Goal: Task Accomplishment & Management: Manage account settings

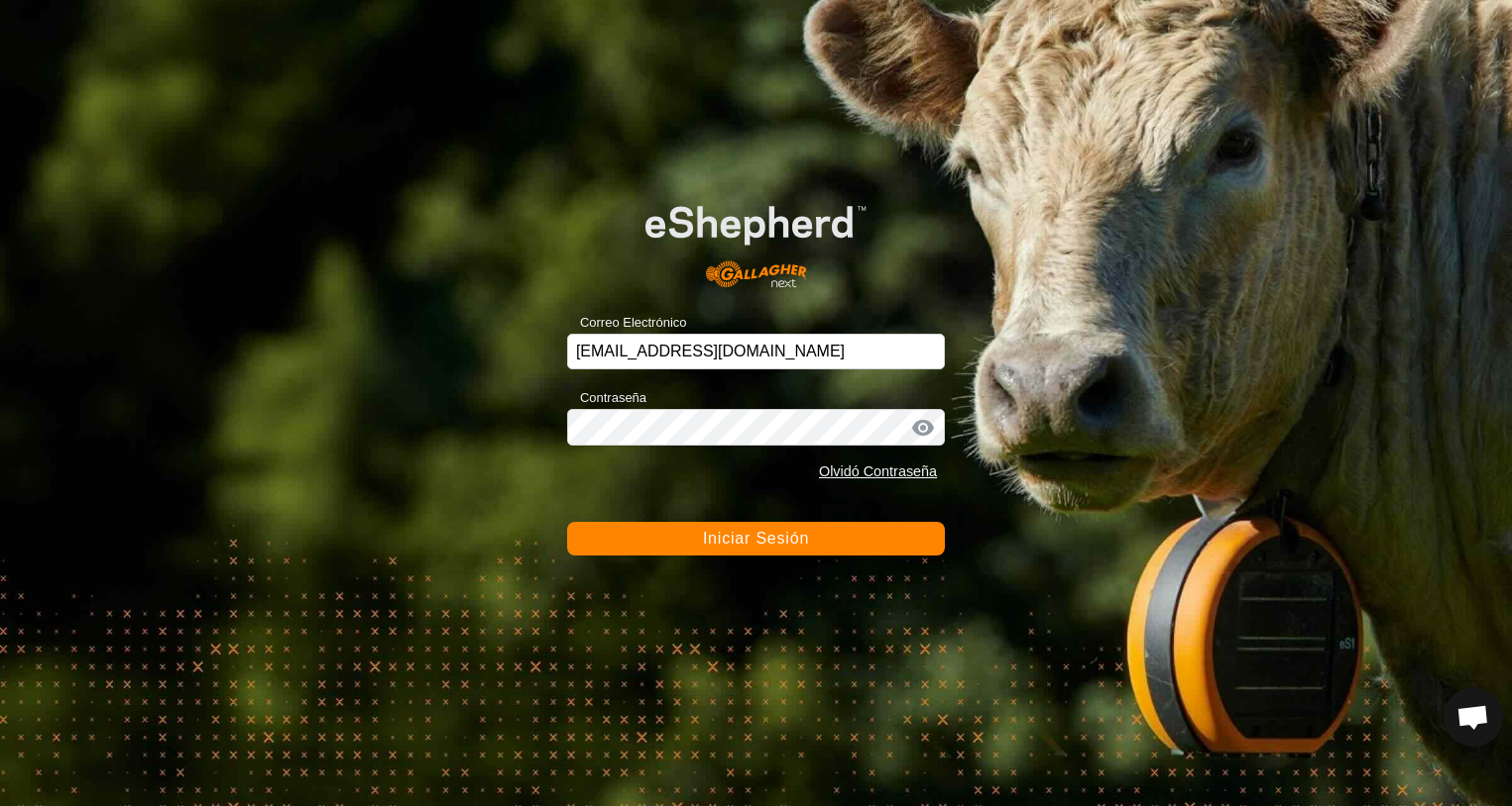
click at [757, 544] on span "Iniciar Sesión" at bounding box center [756, 538] width 106 height 17
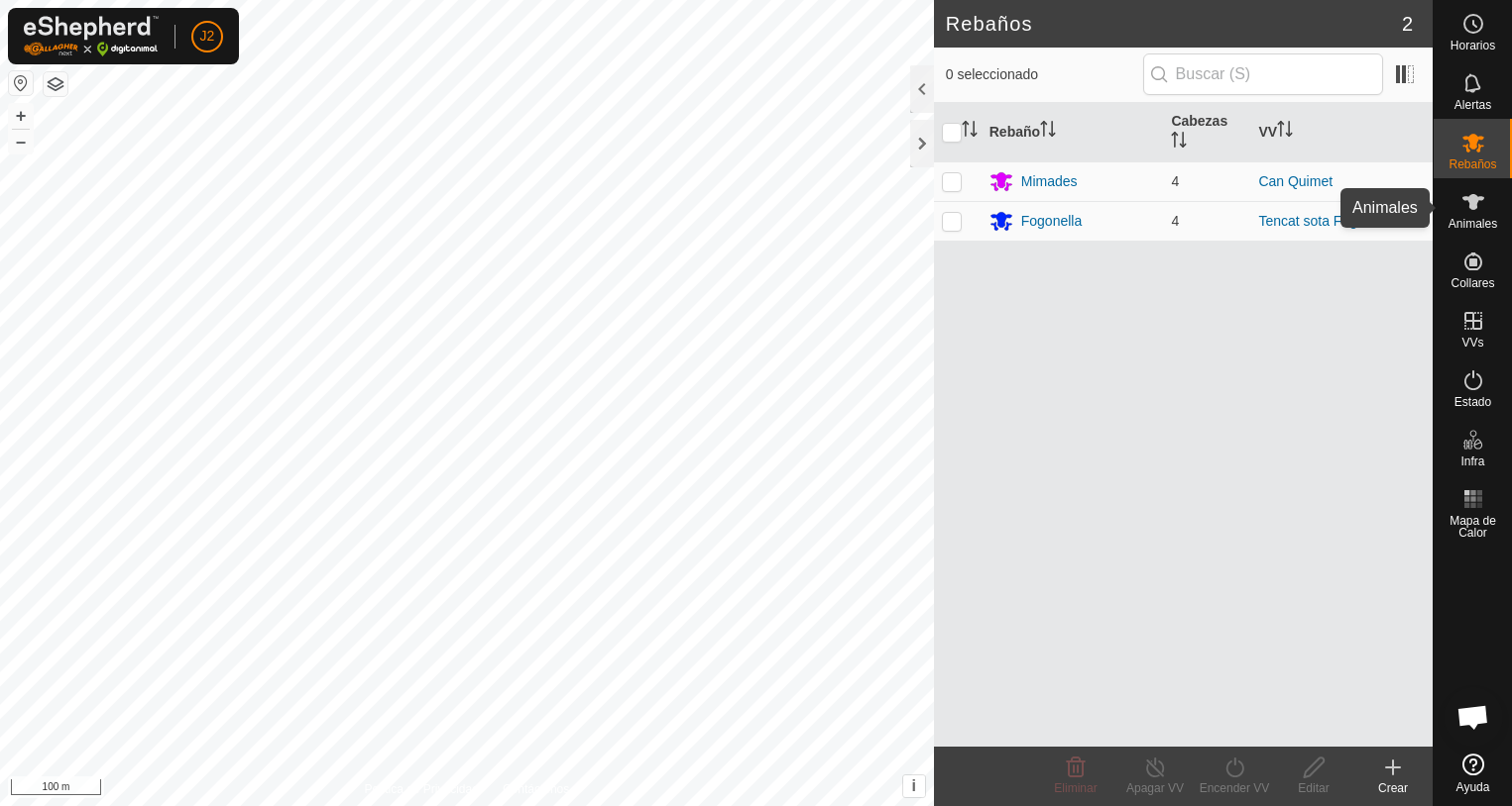
click at [1482, 208] on icon at bounding box center [1473, 202] width 24 height 24
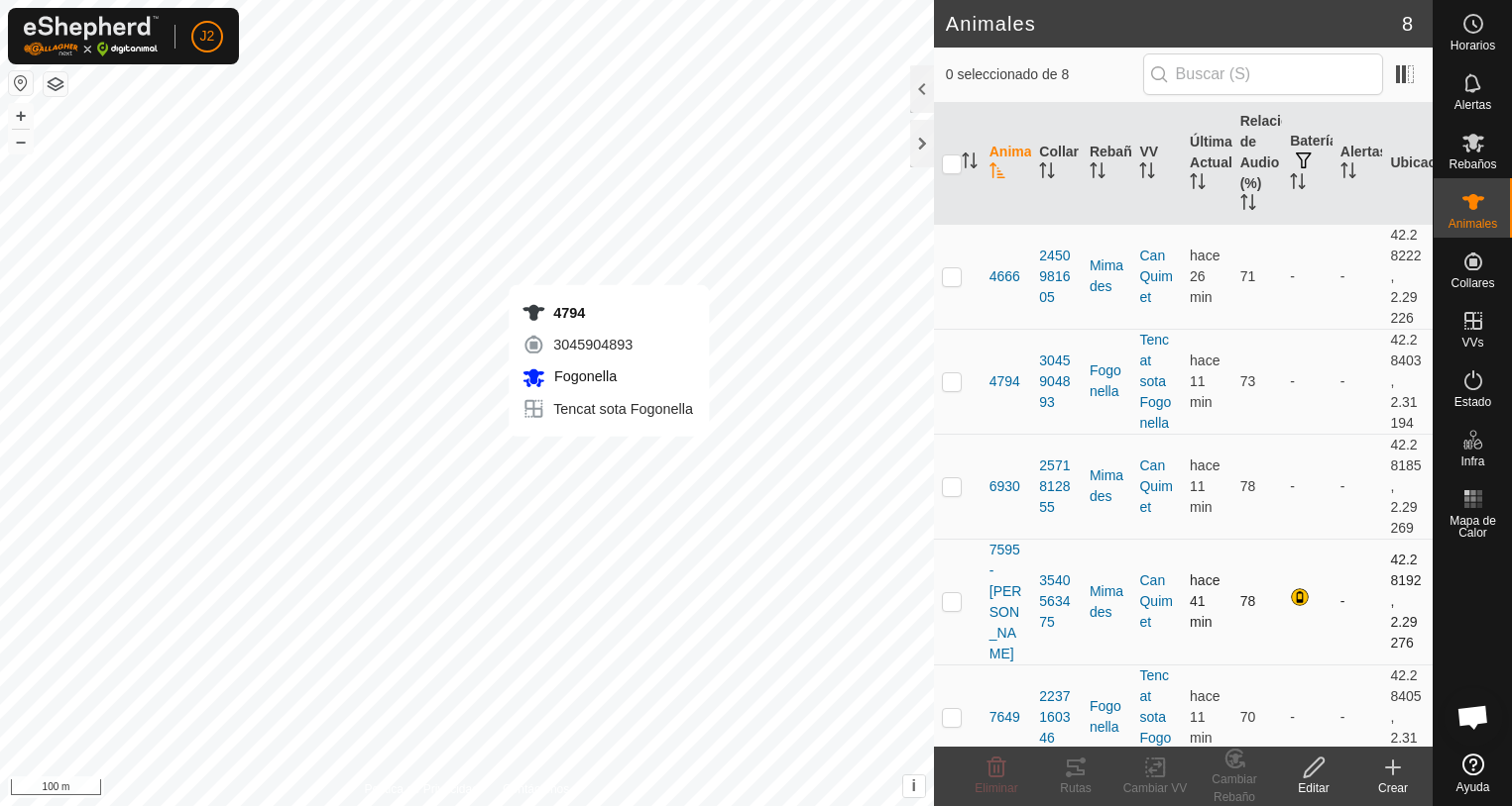
checkbox input "true"
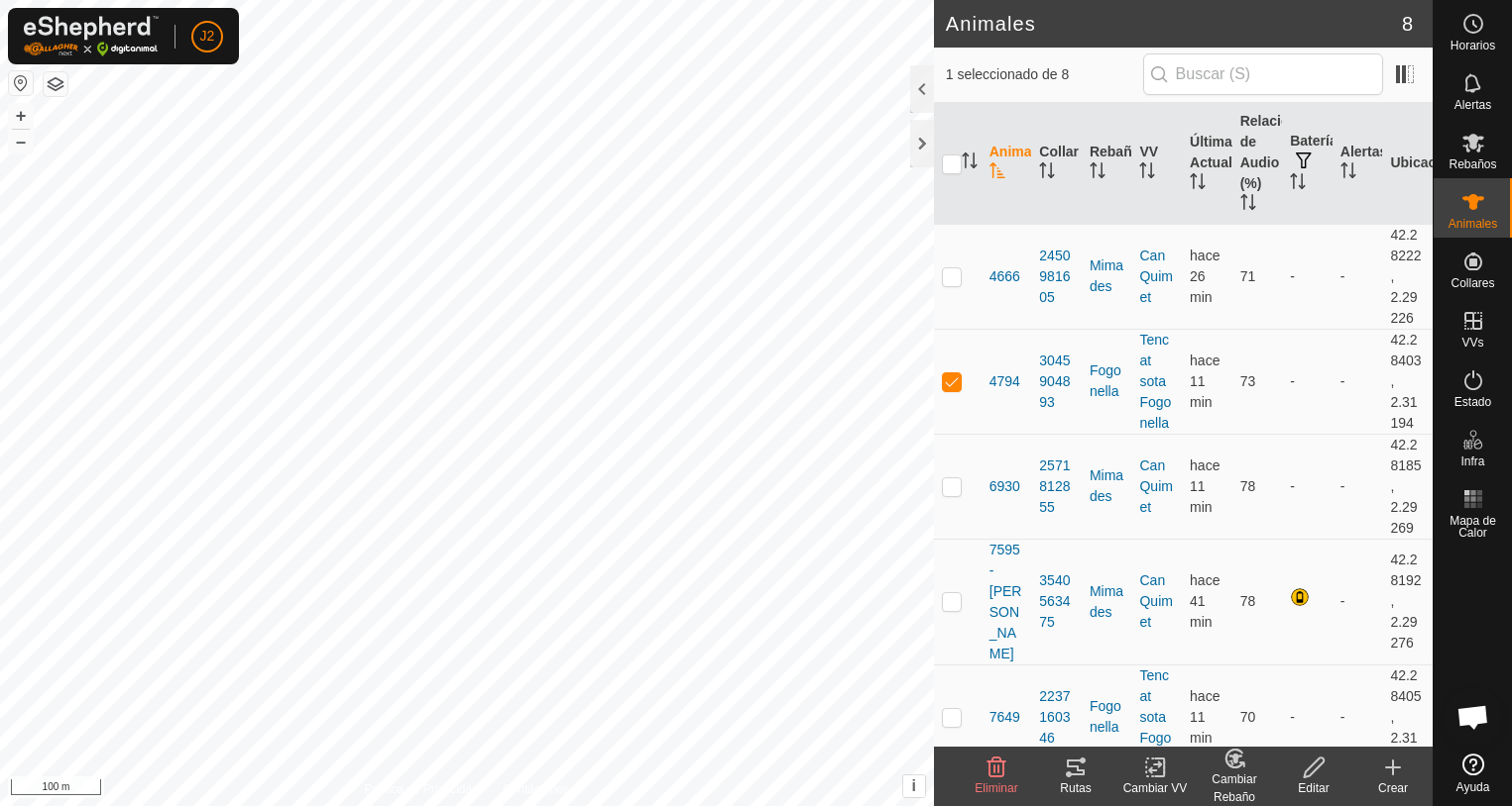
click at [1075, 773] on icon at bounding box center [1076, 768] width 24 height 24
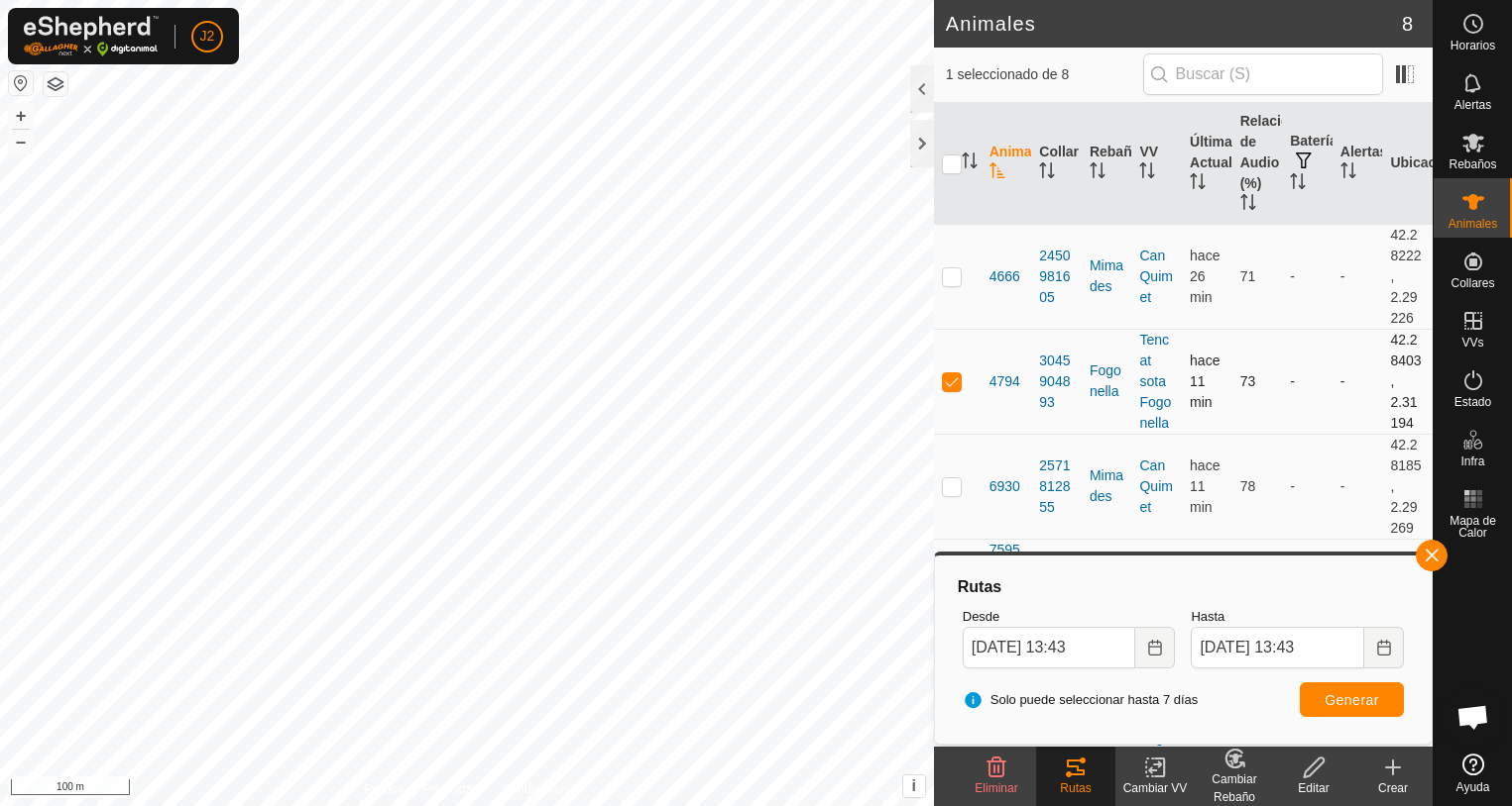
scroll to position [199, 0]
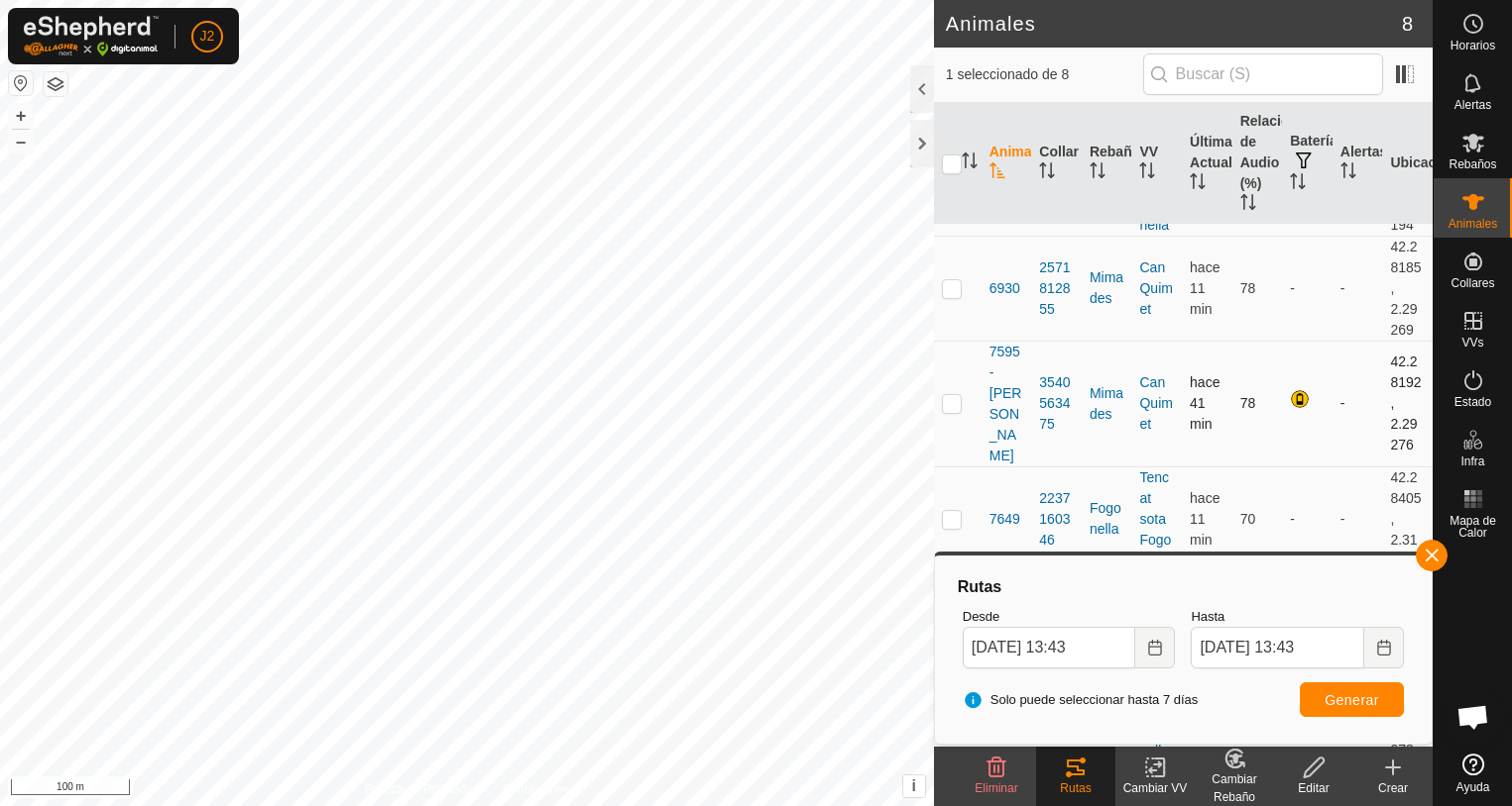
click at [954, 399] on p-checkbox at bounding box center [952, 403] width 20 height 16
checkbox input "true"
click at [1349, 717] on div "Solo puede seleccionar hasta 7 días Generar" at bounding box center [1183, 700] width 457 height 48
click at [1344, 701] on span "Generar" at bounding box center [1351, 700] width 55 height 16
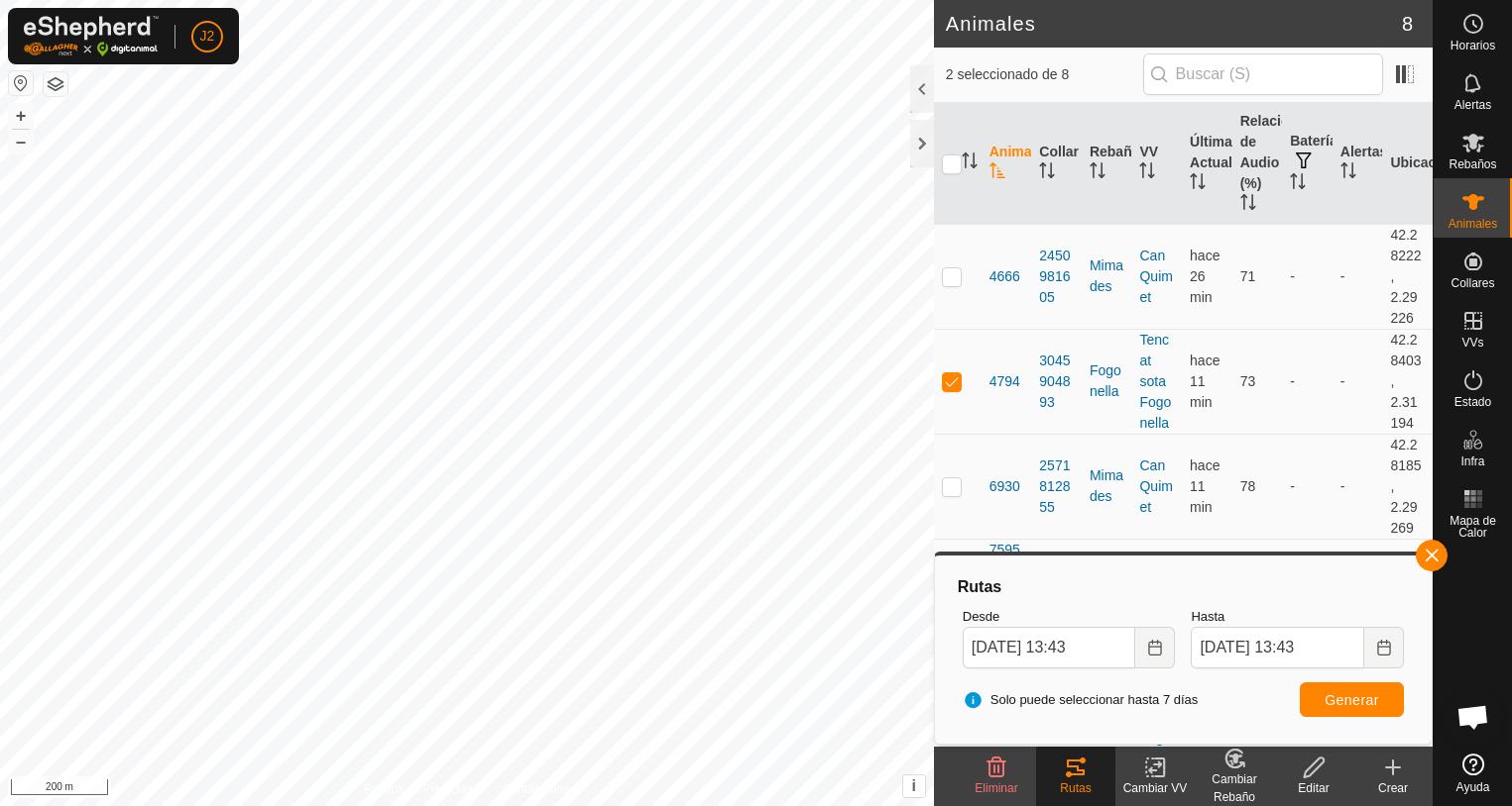
click at [1024, 45] on div "Animales 8 2 seleccionado de 8 Animal Collar Rebaño VV Última Actualización Rel…" at bounding box center [716, 403] width 1432 height 806
drag, startPoint x: 957, startPoint y: 519, endPoint x: 946, endPoint y: 355, distance: 164.4
click at [946, 357] on tbody "4666 2450981605 Mimades Can Quimet hace 27 min 71 - - 42.28222, 2.29226 4794 30…" at bounding box center [1184, 643] width 499 height 840
click at [949, 383] on p-checkbox at bounding box center [952, 381] width 20 height 16
checkbox input "false"
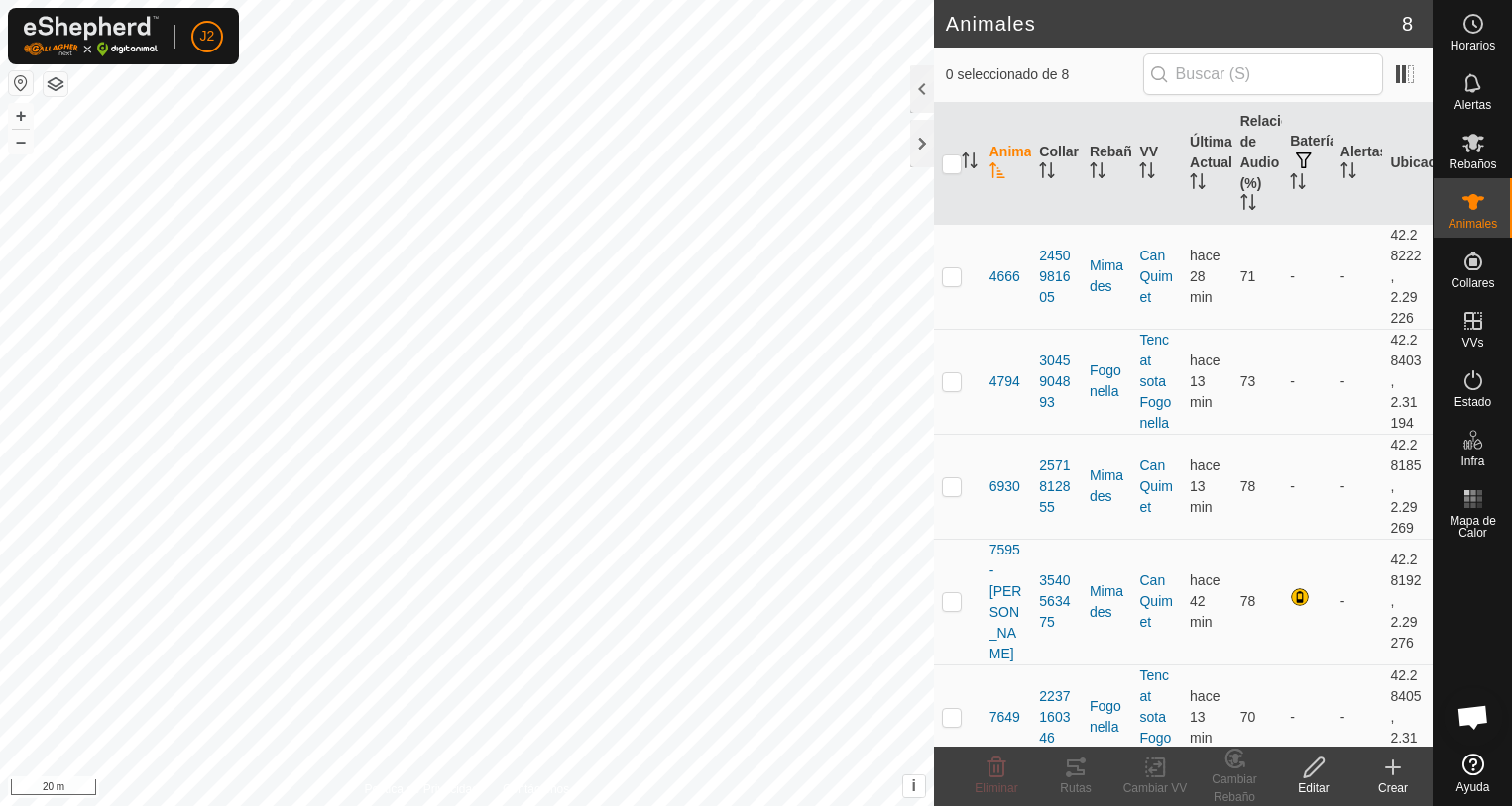
click at [452, 0] on html "J2 Horarios Alertas Rebaños Animales Collares VVs Estado Infra Mapa de Calor Ay…" at bounding box center [756, 403] width 1512 height 806
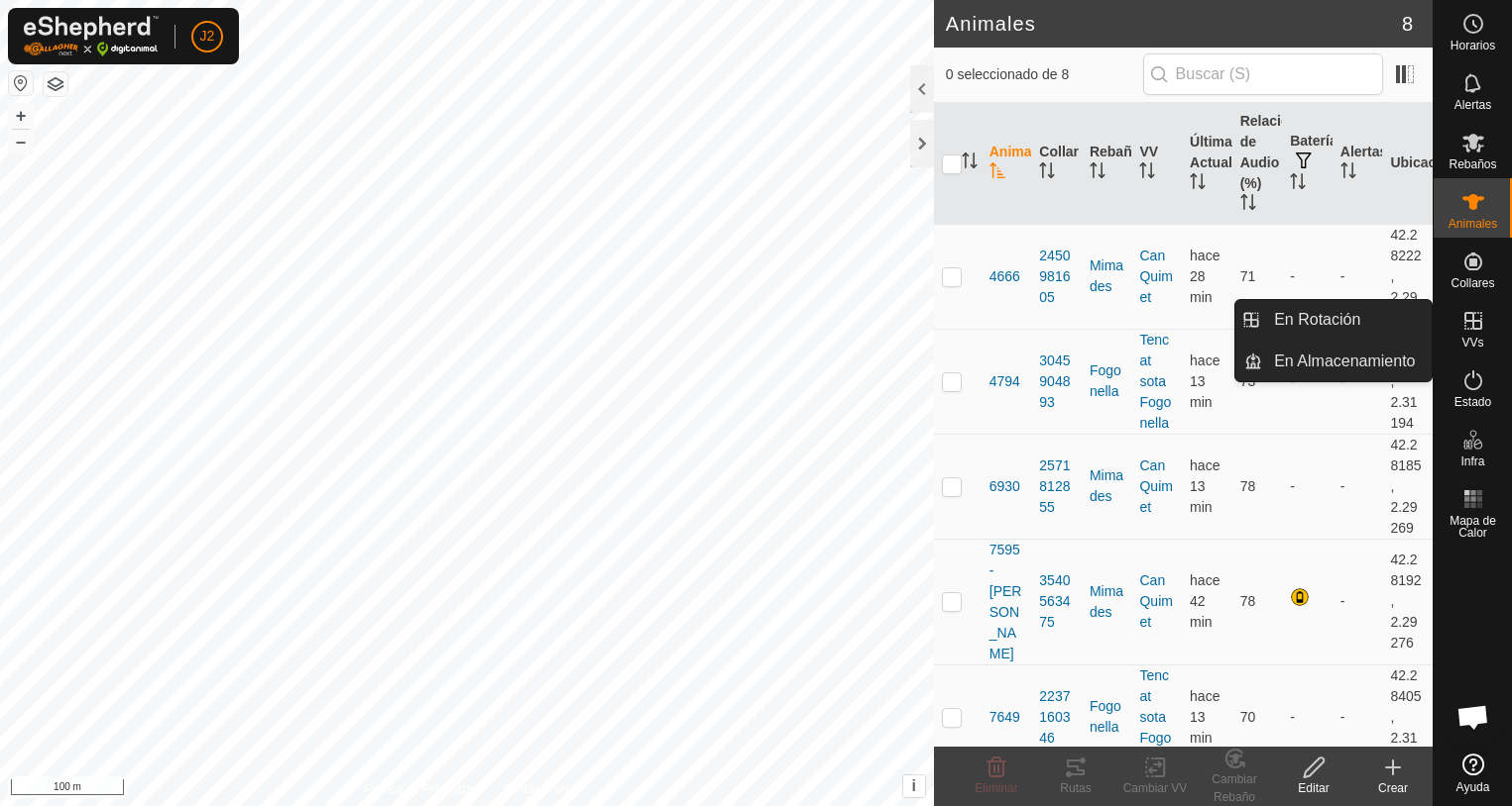
click at [1470, 322] on icon at bounding box center [1473, 321] width 18 height 18
click at [1302, 319] on link "En Rotación" at bounding box center [1346, 320] width 170 height 40
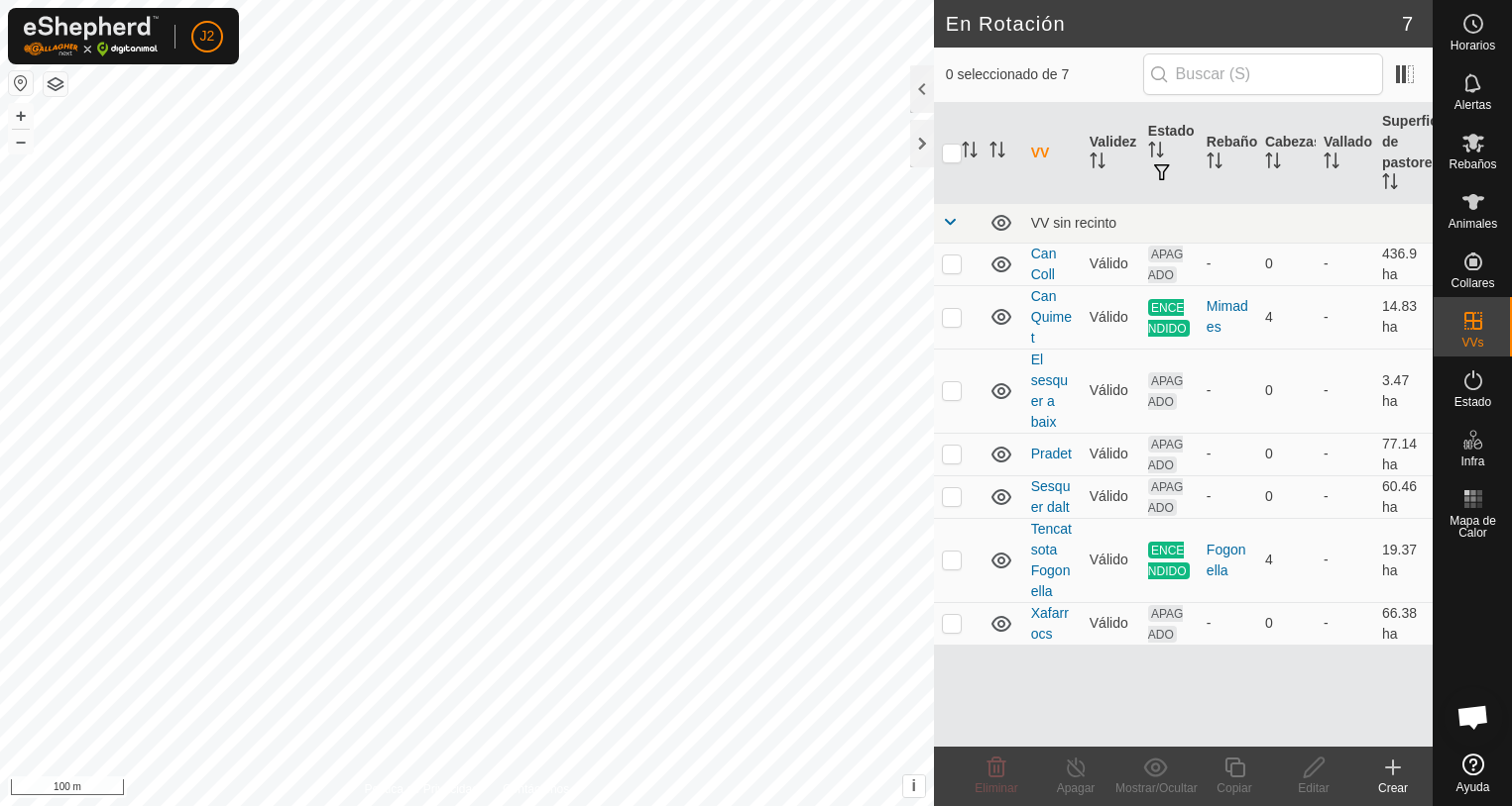
click at [1392, 771] on icon at bounding box center [1392, 768] width 0 height 14
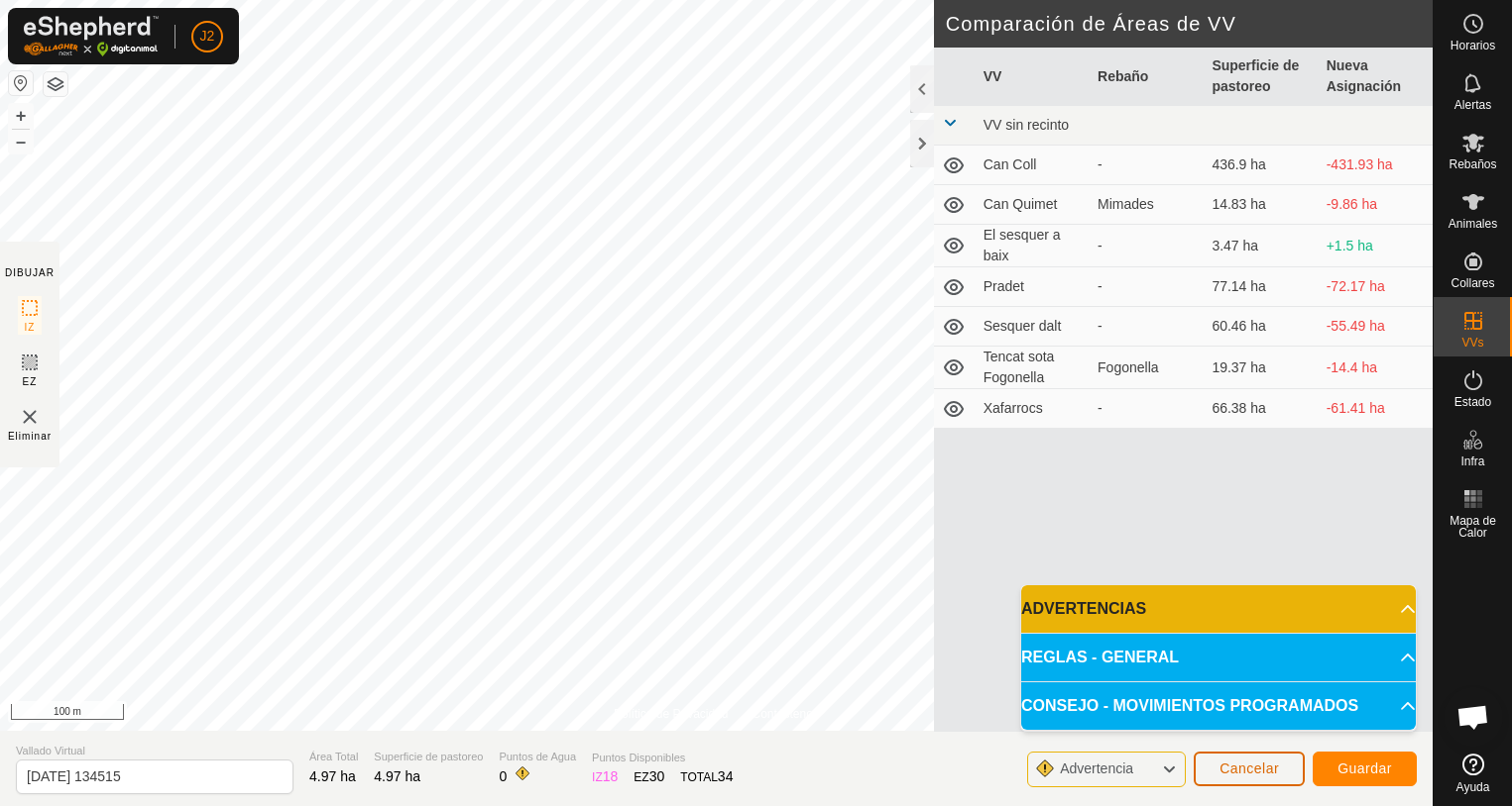
click at [1231, 771] on span "Cancelar" at bounding box center [1250, 769] width 60 height 16
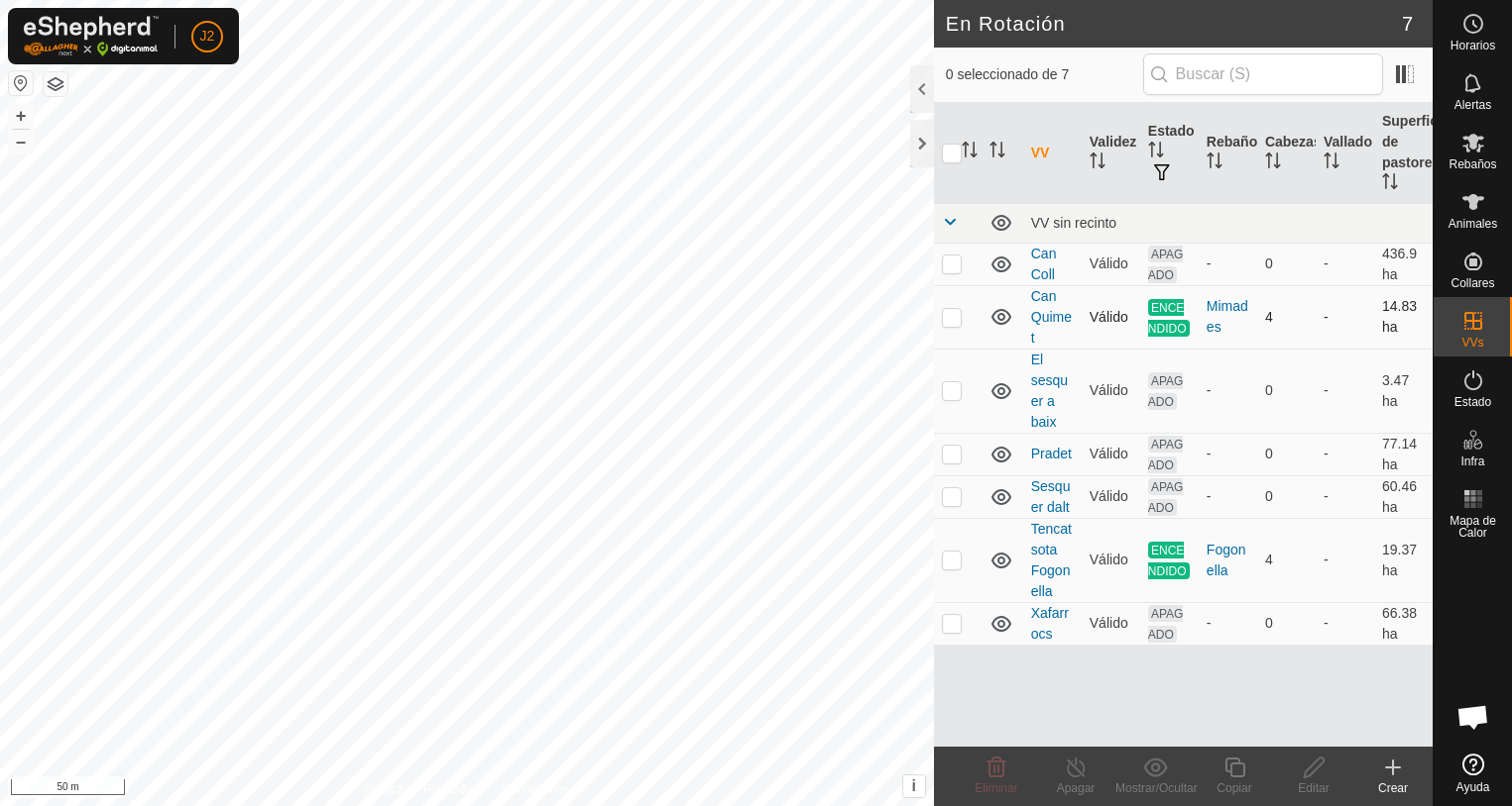
click at [957, 320] on p-checkbox at bounding box center [952, 317] width 20 height 16
checkbox input "true"
click at [948, 266] on p-checkbox at bounding box center [952, 263] width 20 height 16
checkbox input "true"
click at [959, 312] on p-checkbox at bounding box center [952, 317] width 20 height 16
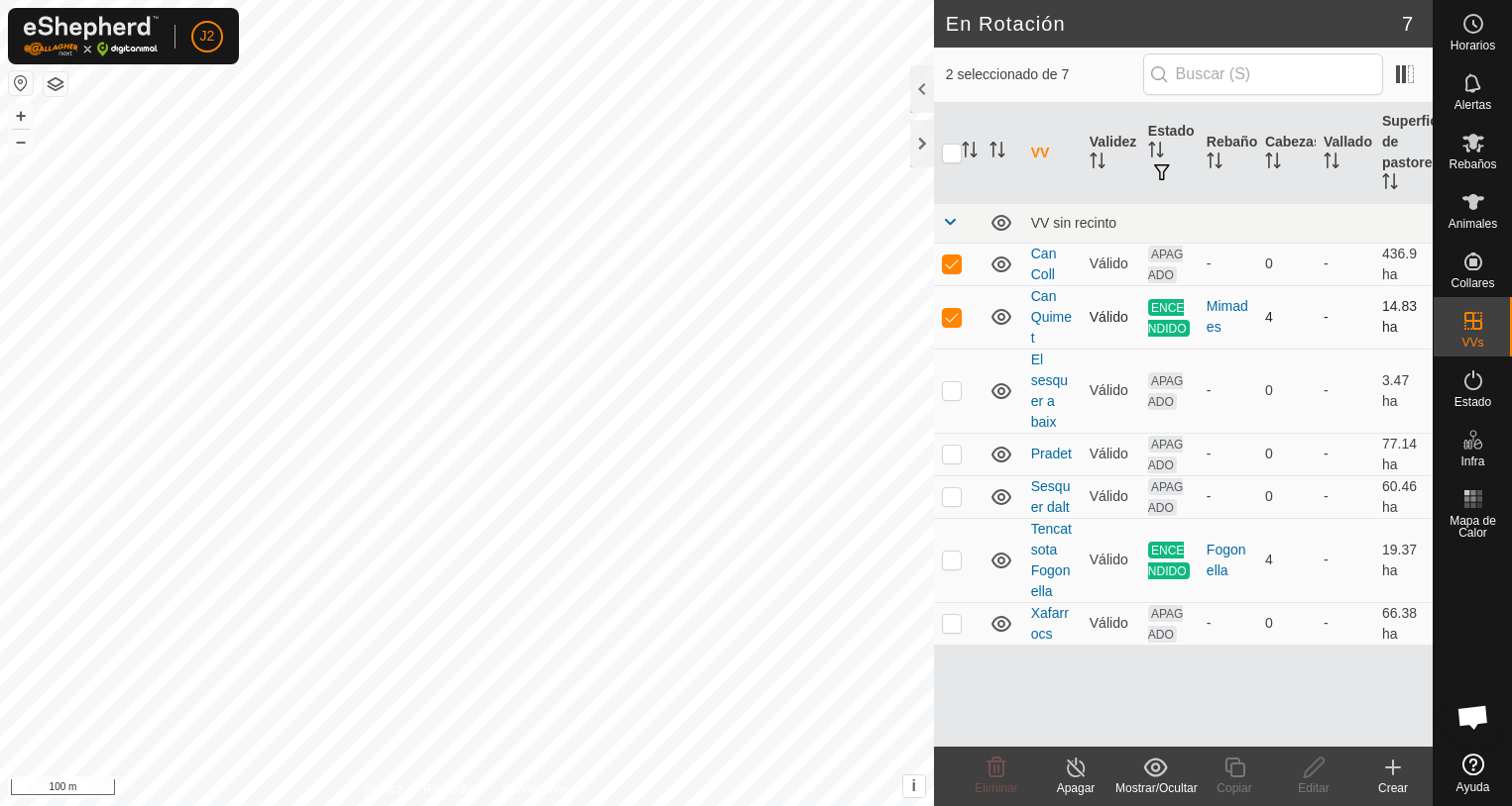
checkbox input "false"
click at [1313, 766] on icon at bounding box center [1313, 768] width 25 height 24
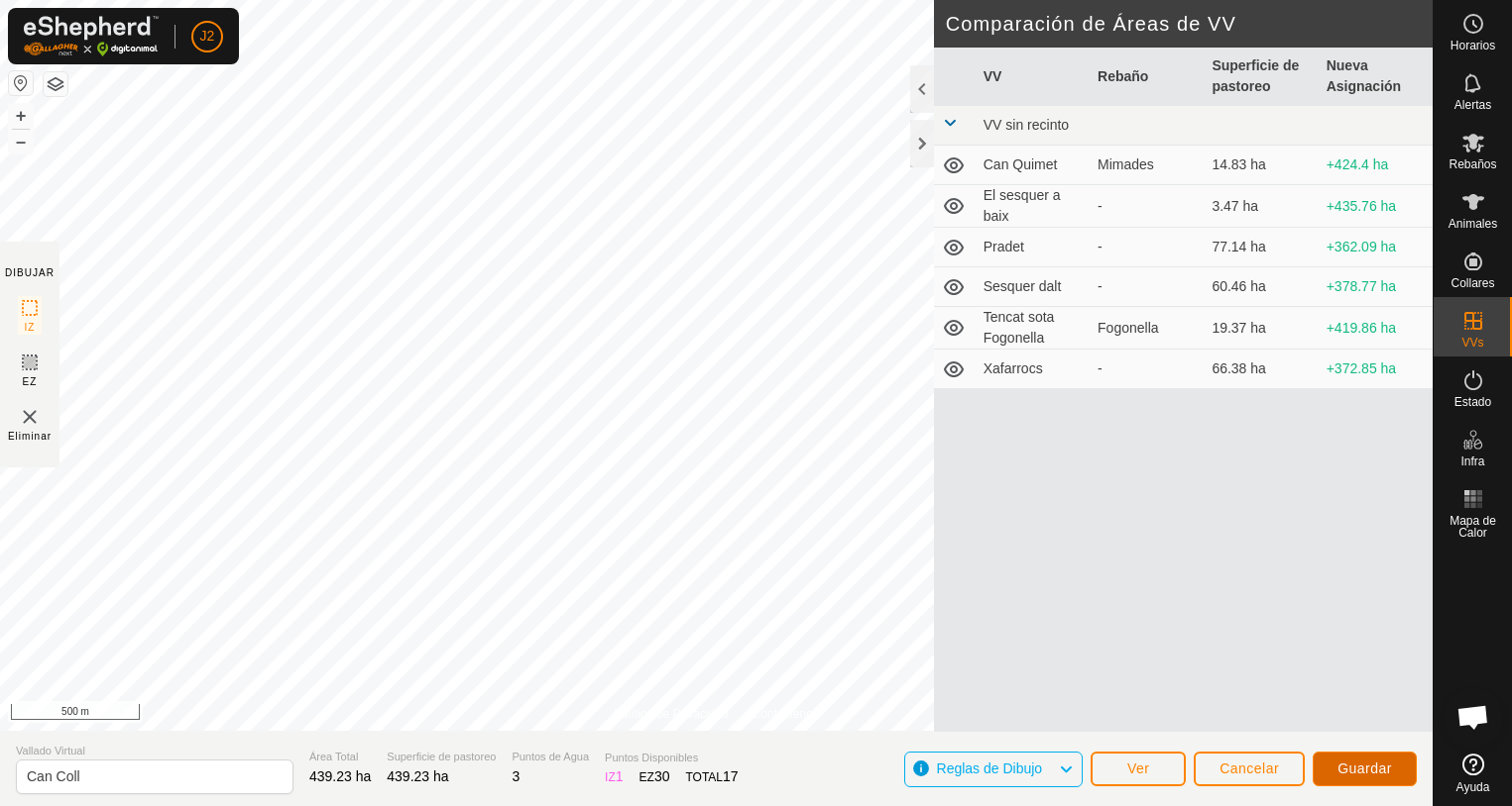
click at [1369, 766] on span "Guardar" at bounding box center [1364, 769] width 55 height 16
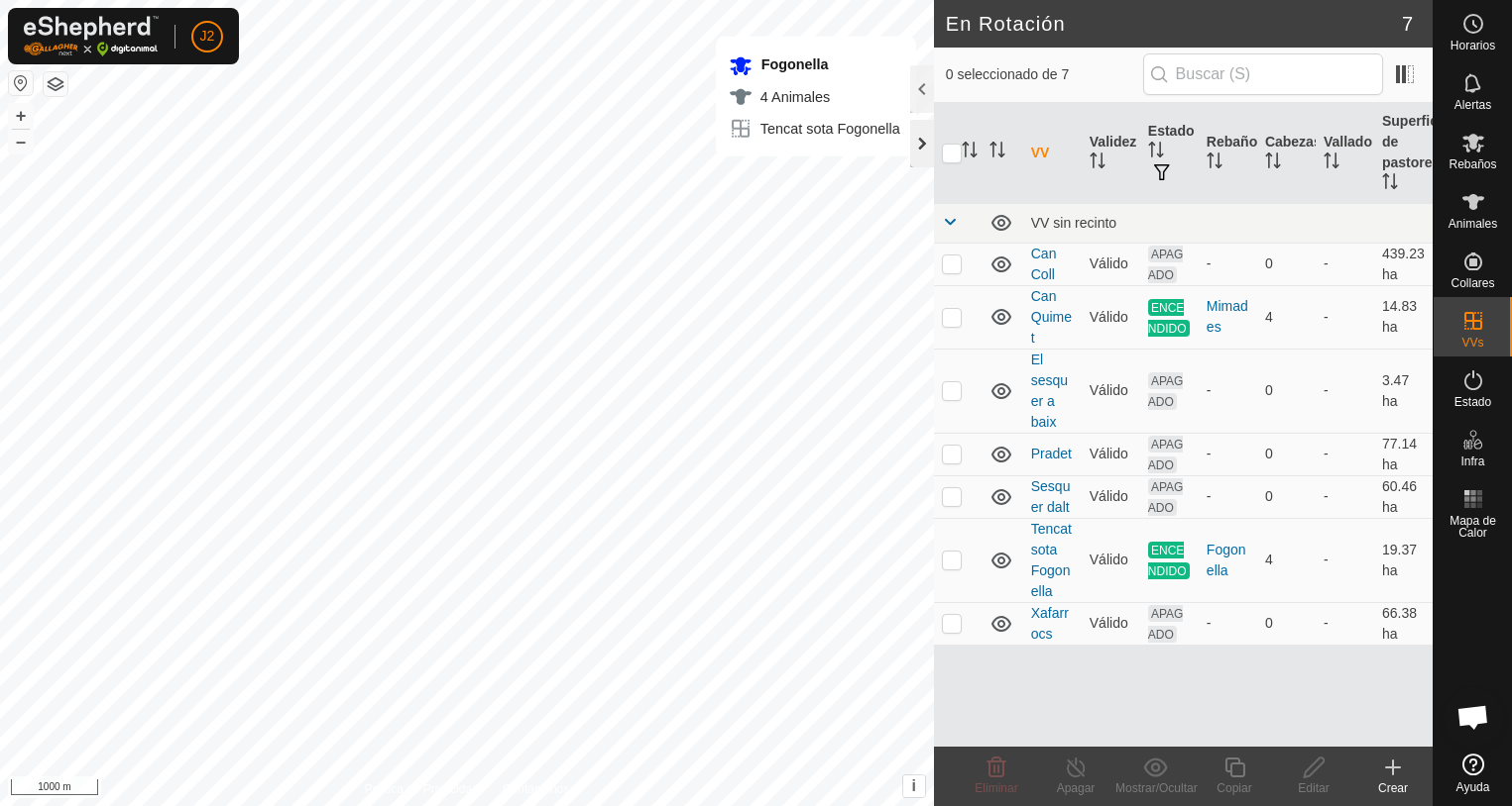
click at [917, 155] on div at bounding box center [922, 144] width 24 height 48
